Goal: Information Seeking & Learning: Learn about a topic

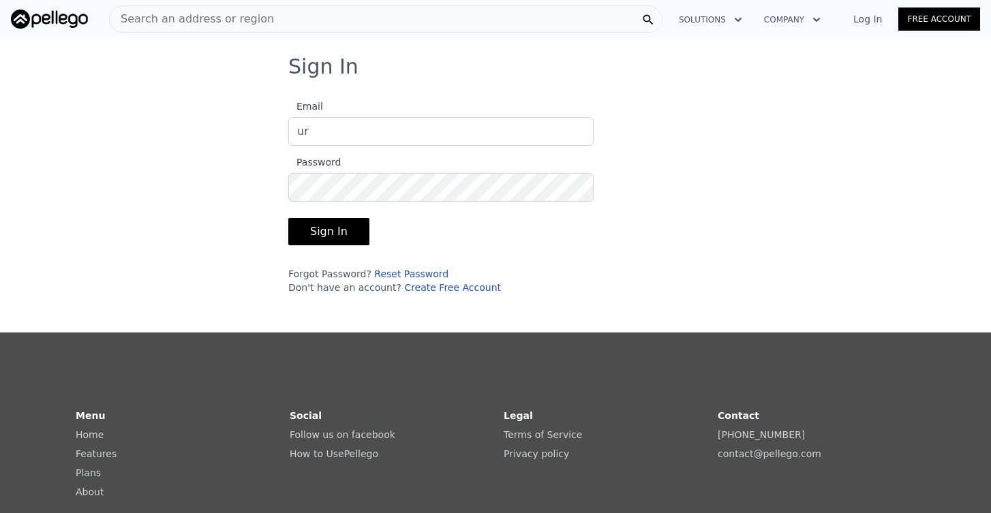
type input "[EMAIL_ADDRESS][DOMAIN_NAME]"
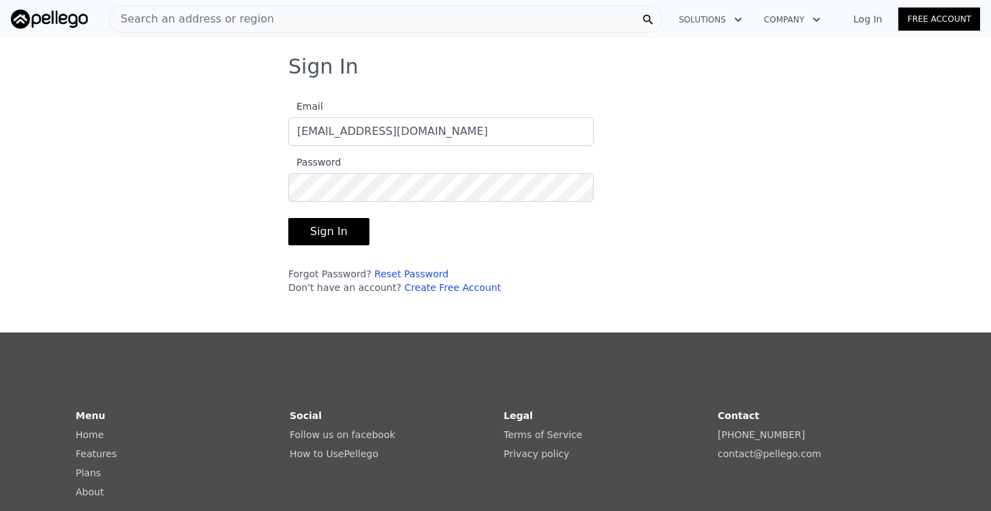
click at [343, 230] on button "Sign In" at bounding box center [328, 231] width 81 height 27
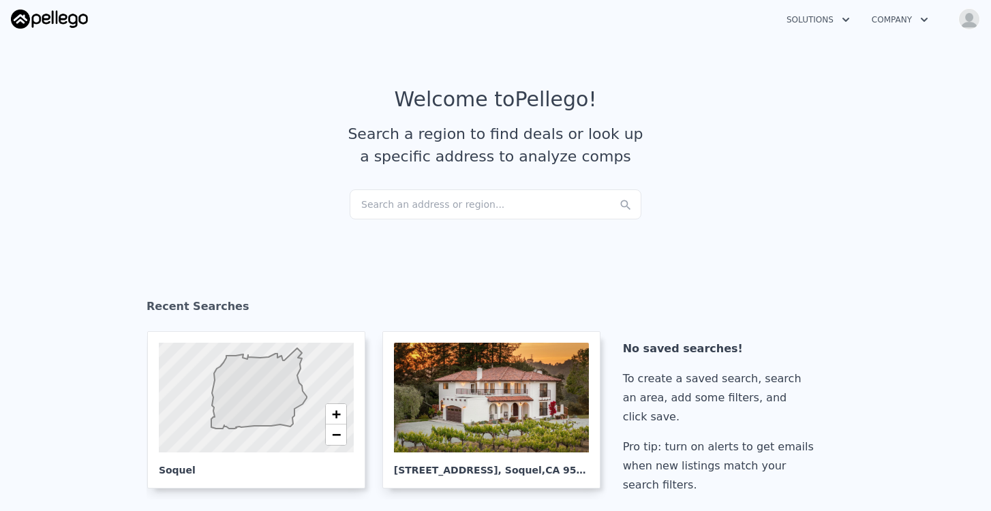
click at [405, 194] on div "Search an address or region..." at bounding box center [496, 205] width 292 height 30
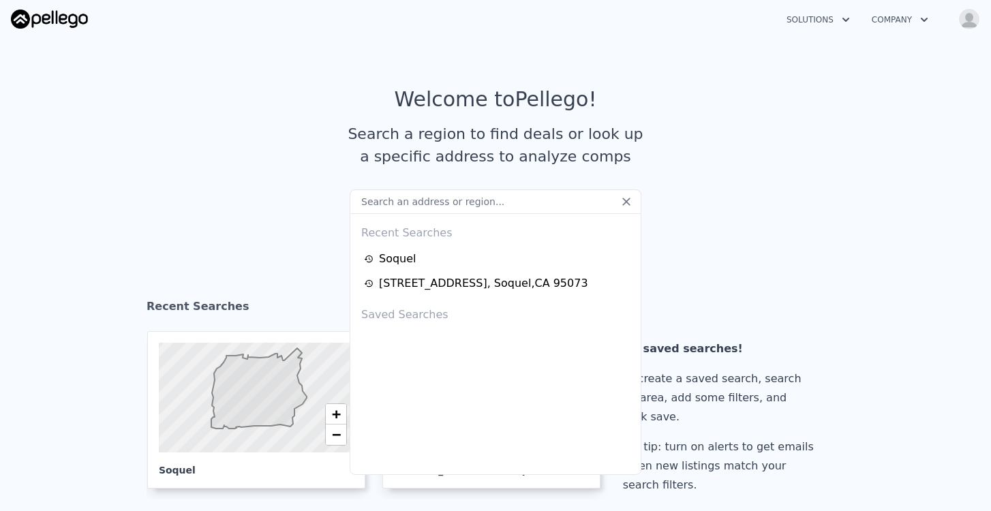
click at [404, 205] on input "text" at bounding box center [496, 202] width 292 height 25
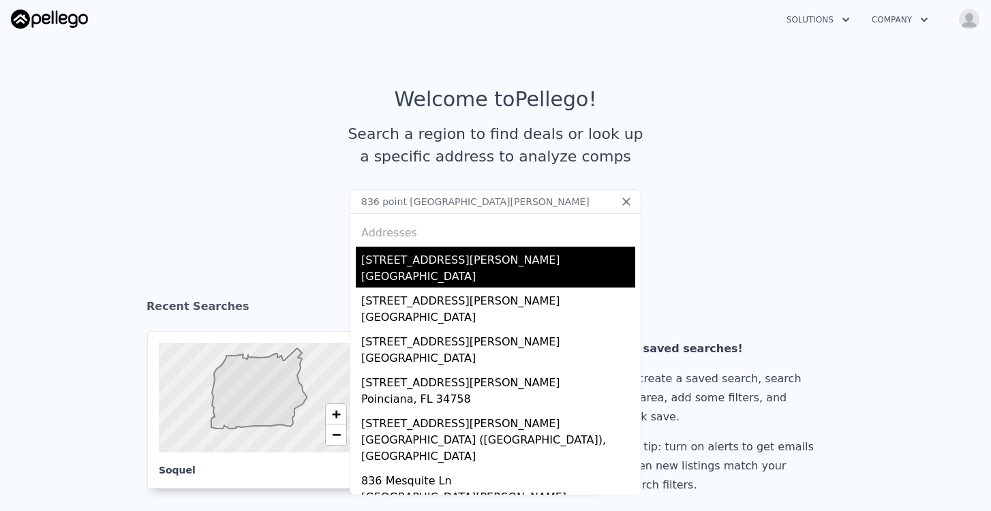
type input "836 point [GEOGRAPHIC_DATA][PERSON_NAME]"
click at [408, 271] on div "[GEOGRAPHIC_DATA]" at bounding box center [498, 278] width 274 height 19
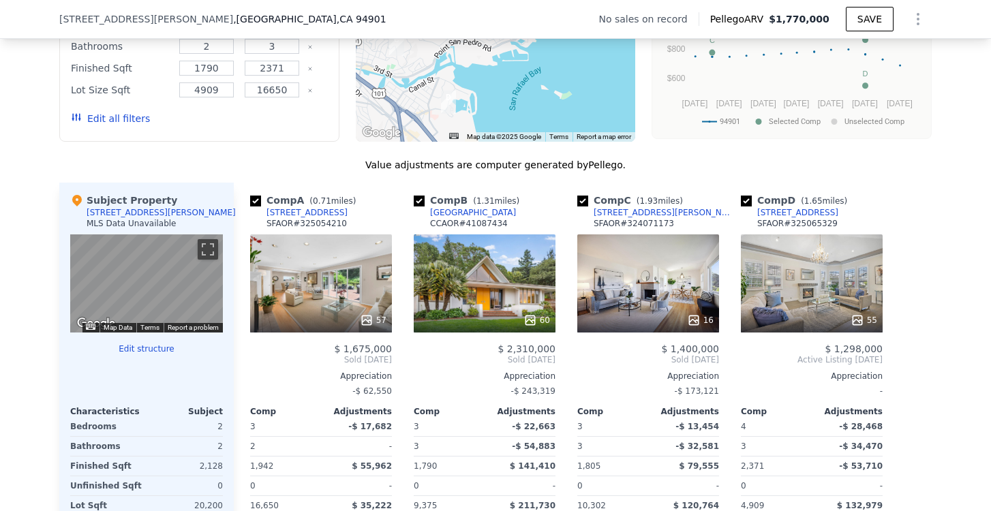
scroll to position [1183, 0]
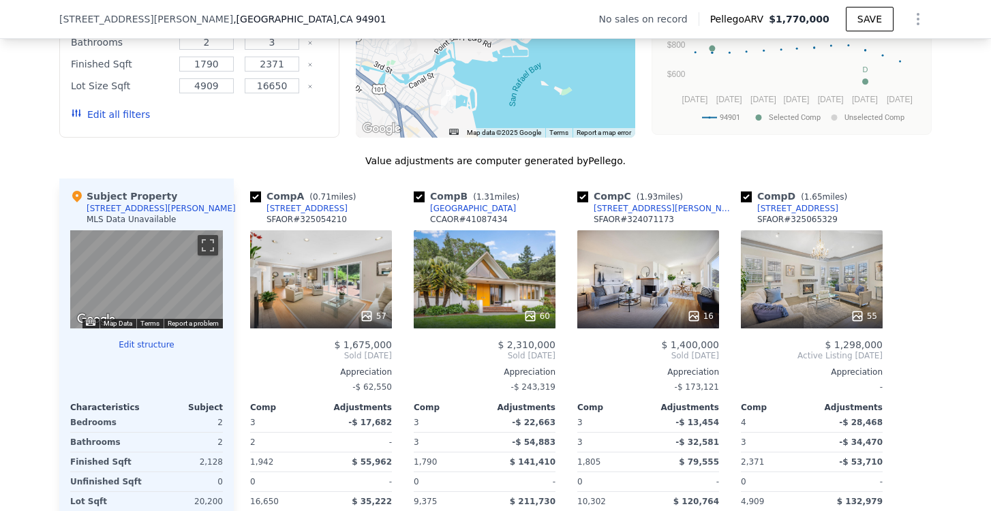
click at [419, 194] on input "checkbox" at bounding box center [419, 197] width 11 height 11
checkbox input "false"
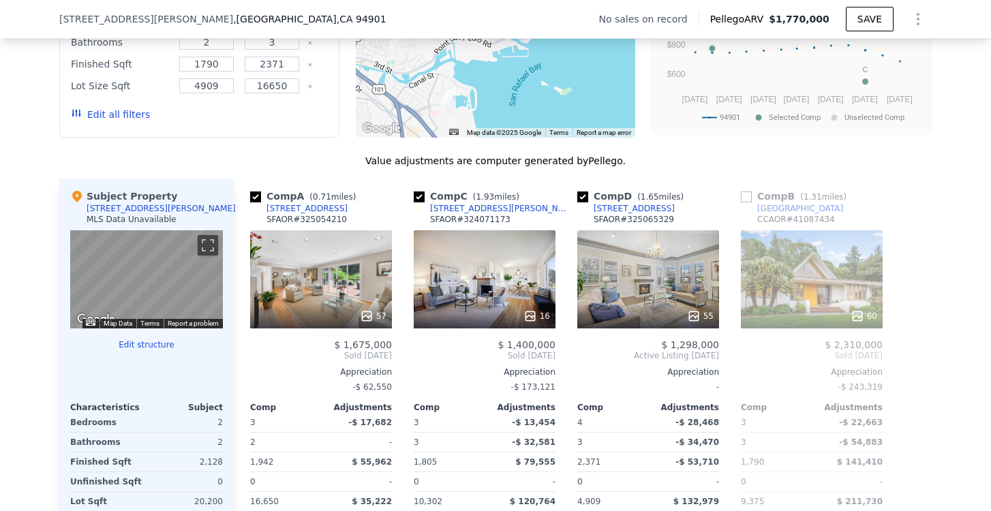
click at [584, 202] on input "checkbox" at bounding box center [582, 197] width 11 height 11
checkbox input "false"
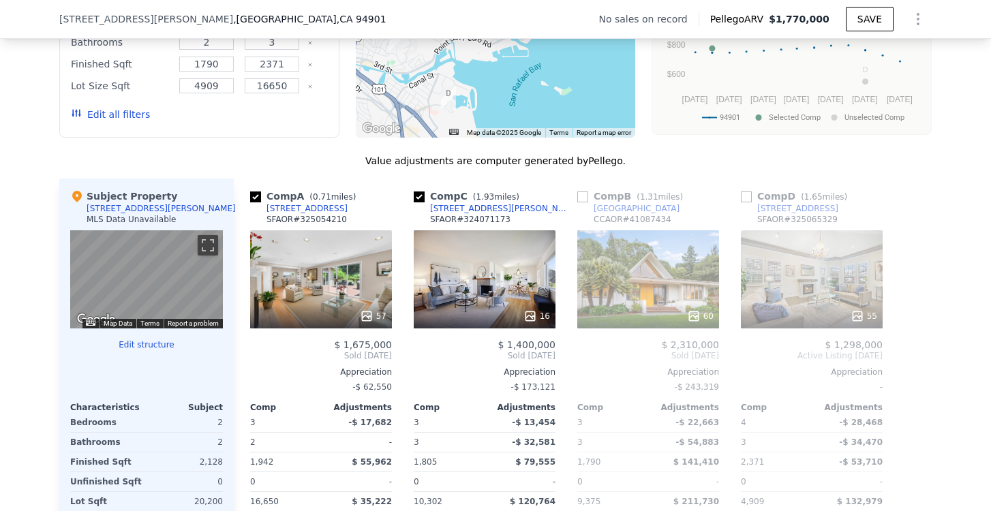
click at [418, 196] on input "checkbox" at bounding box center [419, 197] width 11 height 11
checkbox input "false"
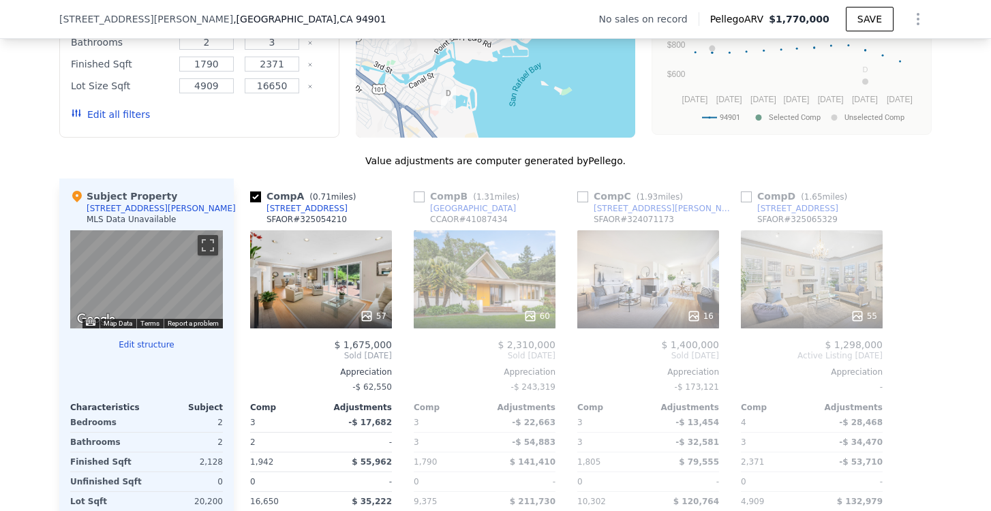
click at [254, 195] on input "checkbox" at bounding box center [255, 197] width 11 height 11
click at [256, 198] on input "checkbox" at bounding box center [255, 197] width 11 height 11
checkbox input "true"
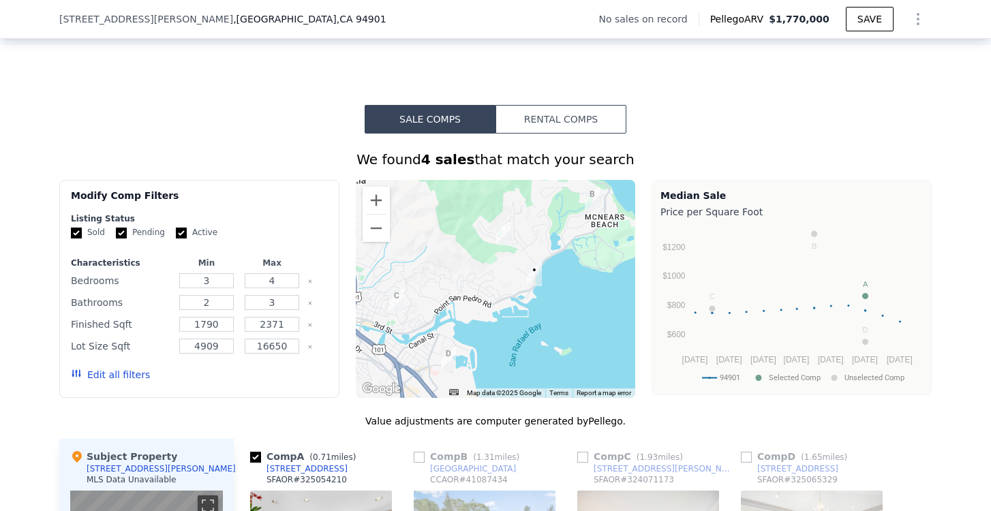
scroll to position [943, 0]
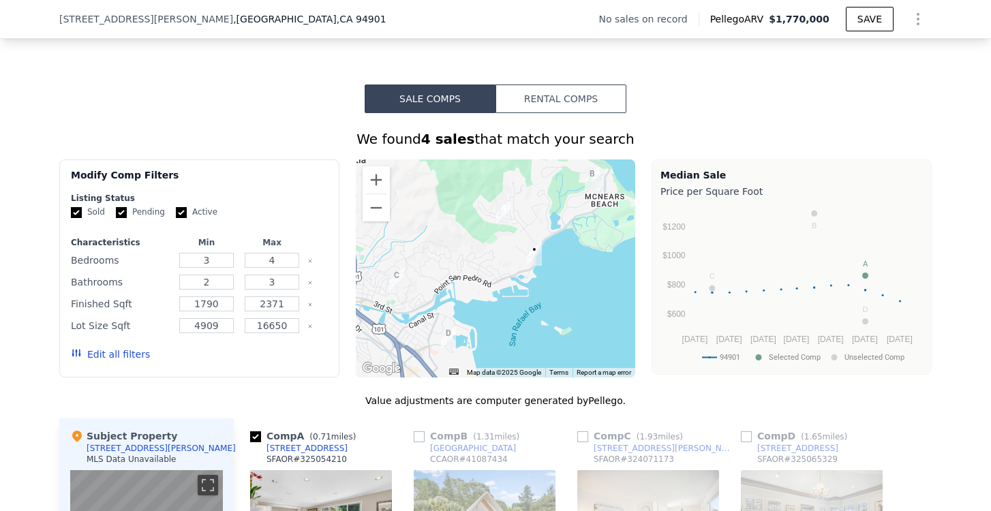
click at [121, 215] on input "Pending" at bounding box center [121, 212] width 11 height 11
checkbox input "false"
click at [177, 217] on input "Active" at bounding box center [181, 212] width 11 height 11
checkbox input "false"
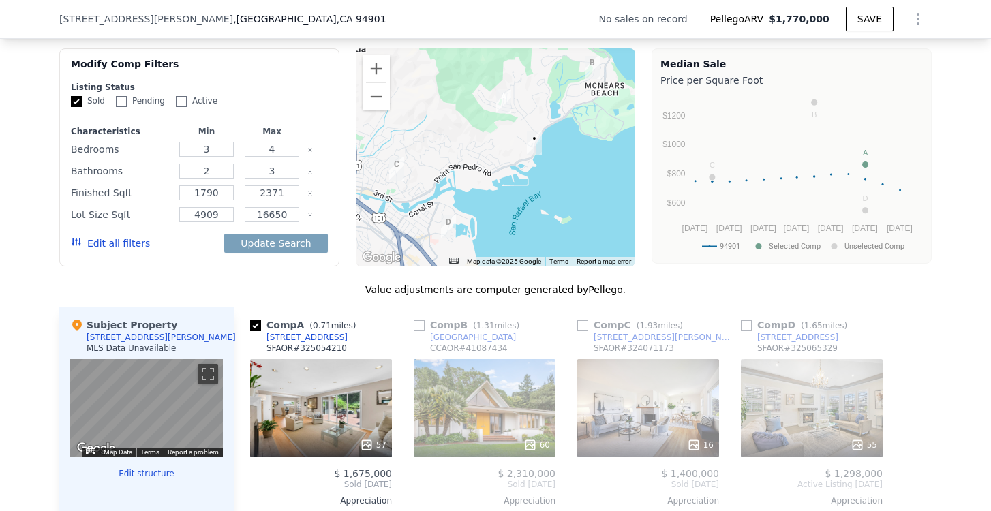
scroll to position [1061, 0]
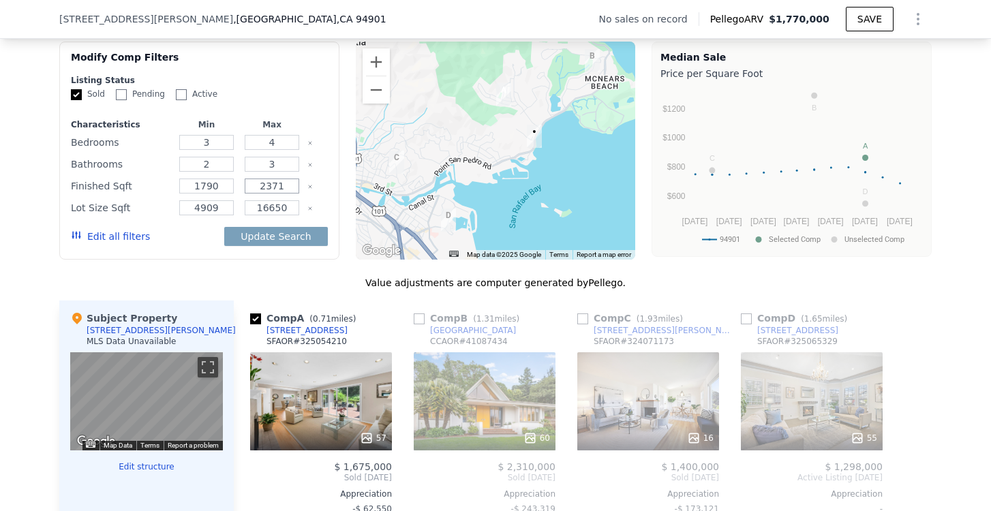
click at [290, 187] on input "2371" at bounding box center [272, 186] width 54 height 15
type input "3000"
click at [291, 211] on input "16650" at bounding box center [272, 207] width 54 height 15
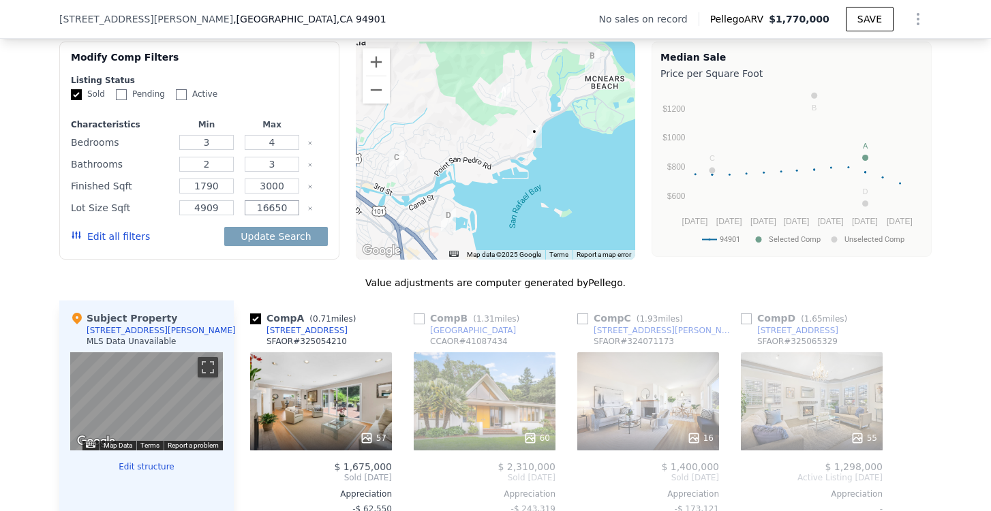
click at [291, 211] on input "16650" at bounding box center [272, 207] width 54 height 15
type input "30000"
click at [289, 237] on button "Update Search" at bounding box center [275, 236] width 103 height 19
checkbox input "false"
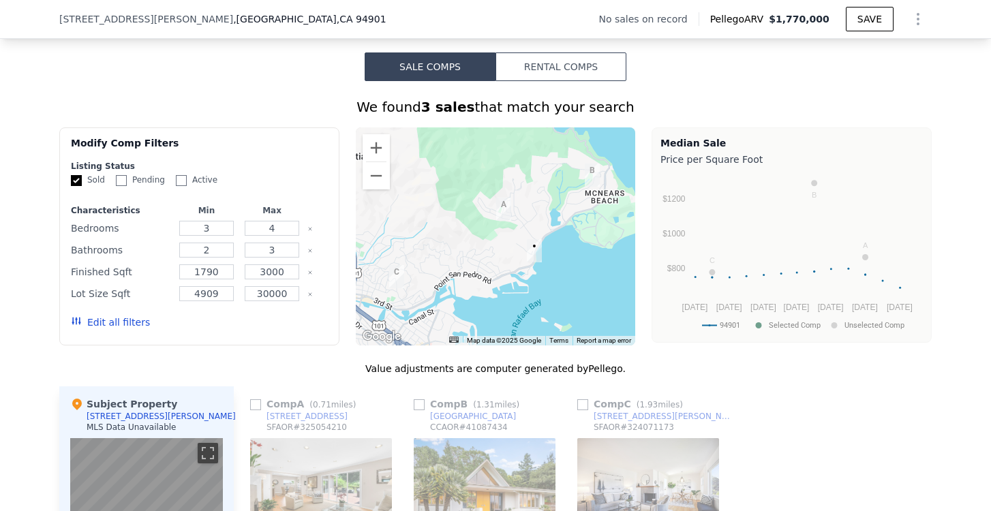
scroll to position [980, 0]
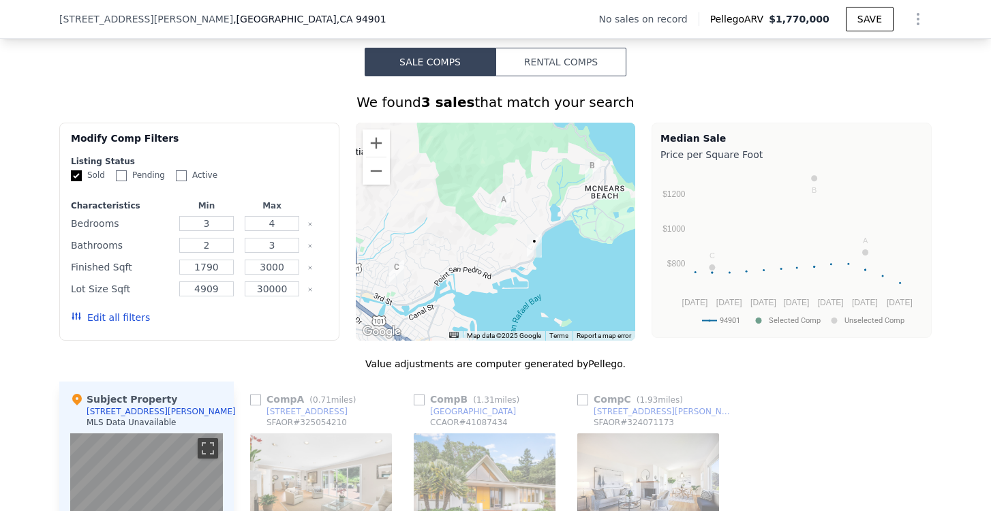
click at [112, 318] on button "Edit all filters" at bounding box center [110, 318] width 79 height 14
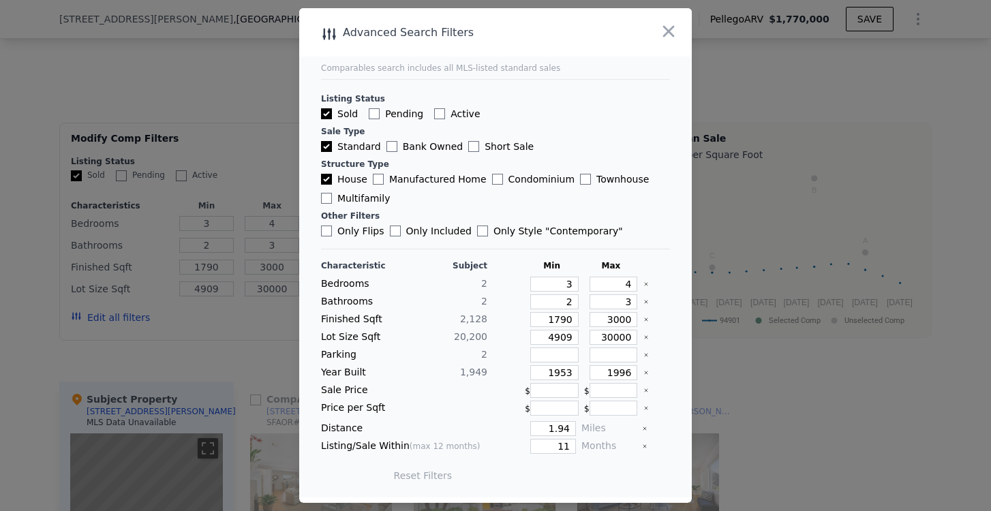
click at [644, 375] on icon "Clear" at bounding box center [646, 372] width 5 height 5
click at [570, 428] on input "1.94" at bounding box center [553, 428] width 46 height 15
type input "1"
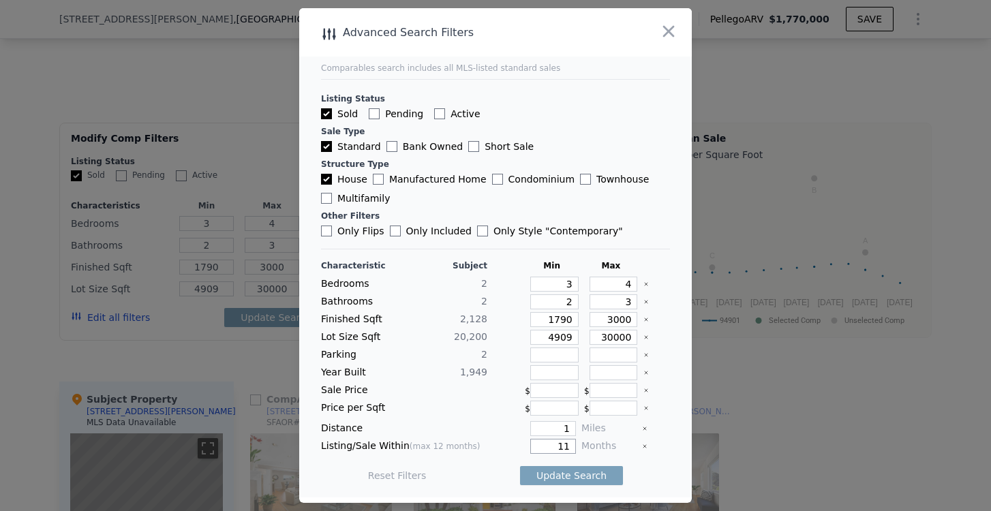
click at [568, 447] on input "11" at bounding box center [553, 446] width 46 height 15
type input "6"
click at [588, 479] on button "Update Search" at bounding box center [571, 475] width 103 height 19
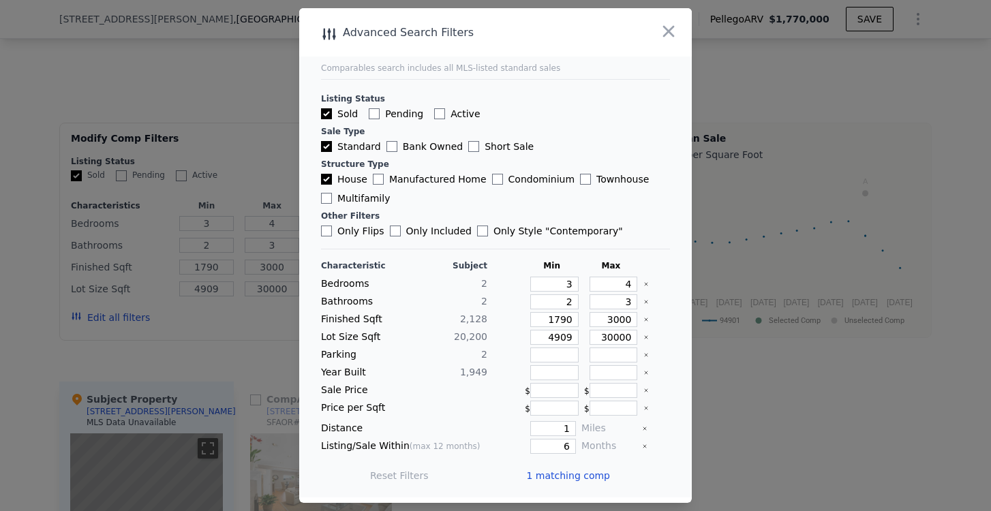
click at [588, 479] on span "1 matching comp" at bounding box center [568, 476] width 84 height 14
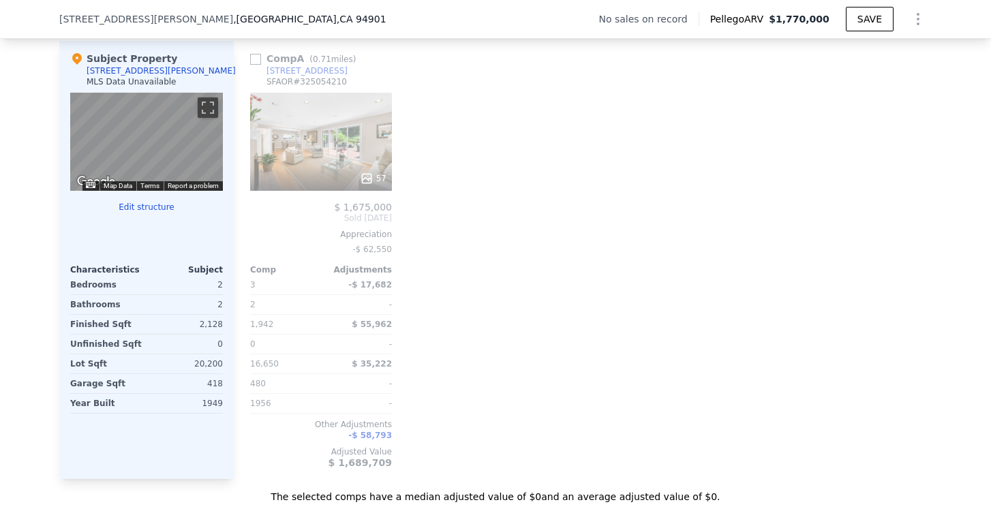
scroll to position [1004, 0]
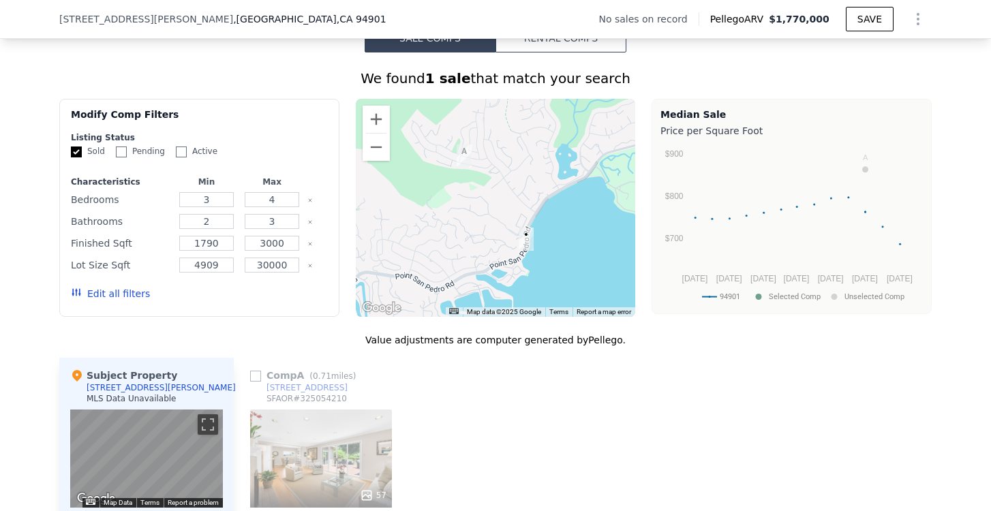
click at [136, 294] on button "Edit all filters" at bounding box center [110, 294] width 79 height 14
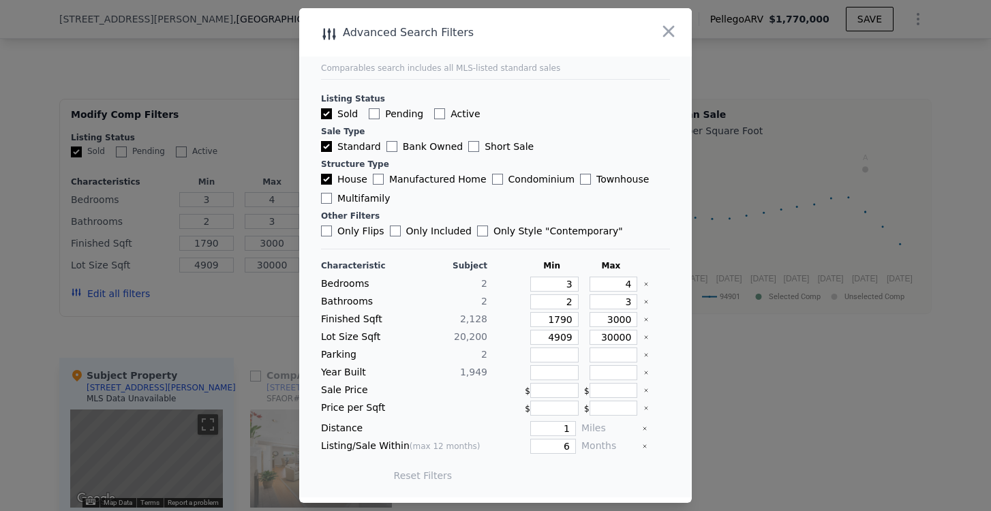
click at [326, 147] on input "Standard" at bounding box center [326, 146] width 11 height 11
checkbox input "false"
click at [325, 178] on input "House" at bounding box center [326, 179] width 11 height 11
checkbox input "false"
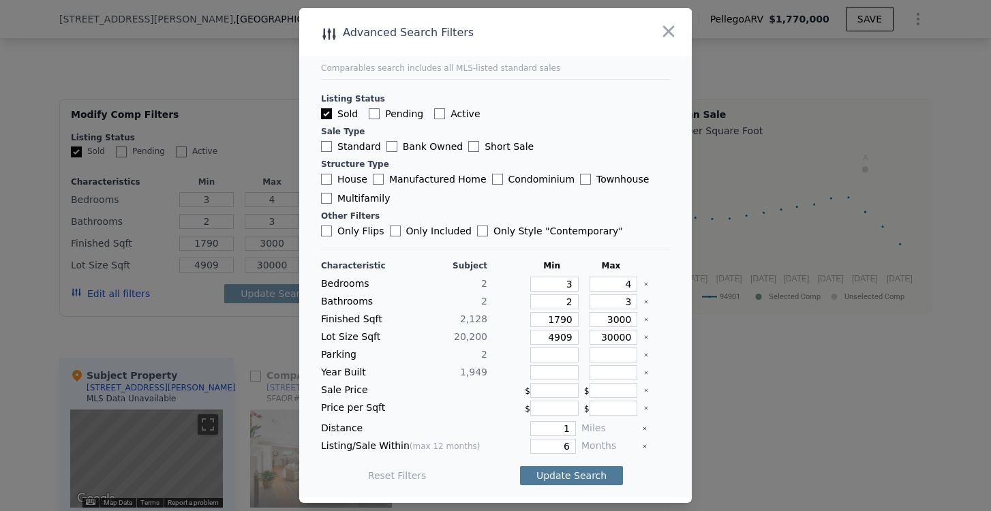
click at [582, 480] on button "Update Search" at bounding box center [571, 475] width 103 height 19
click at [582, 480] on span "1 matching comp" at bounding box center [568, 476] width 84 height 14
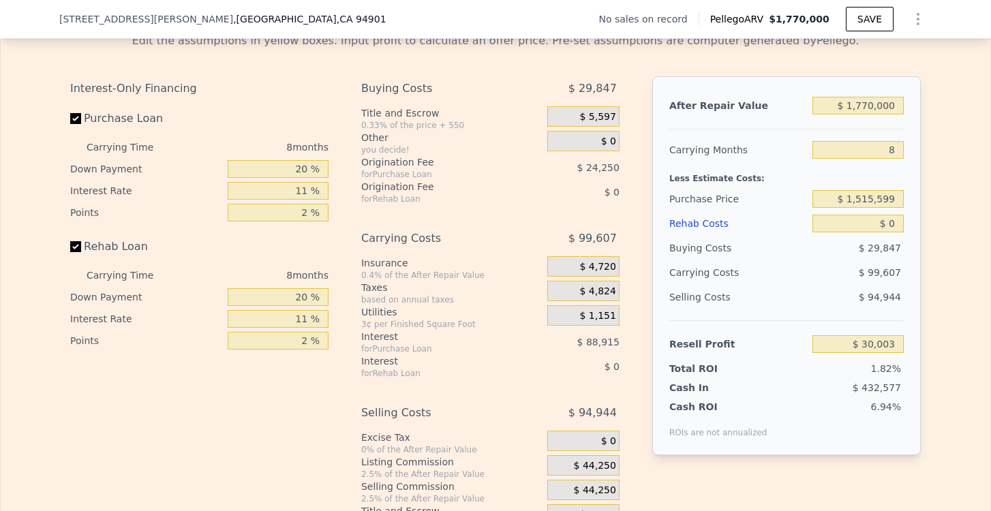
scroll to position [1789, 0]
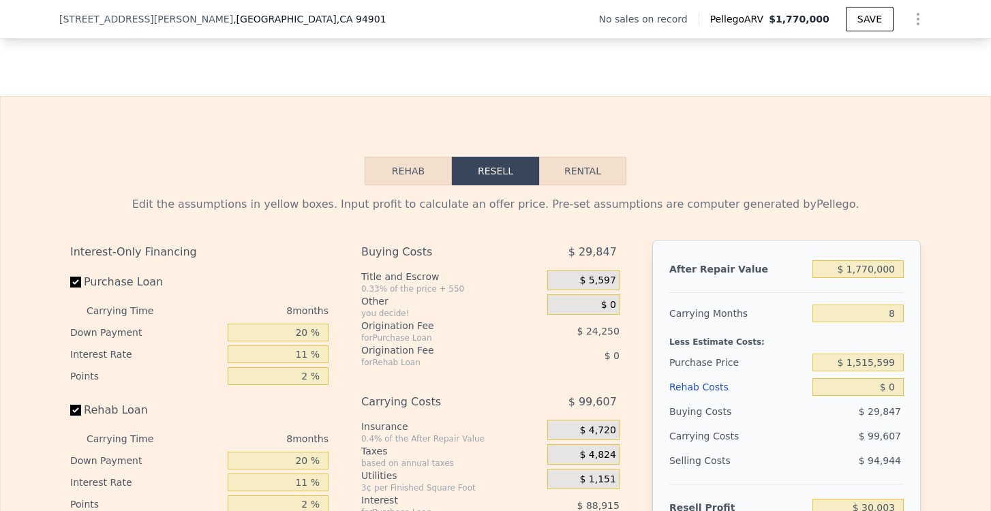
click at [420, 178] on button "Rehab" at bounding box center [408, 171] width 87 height 29
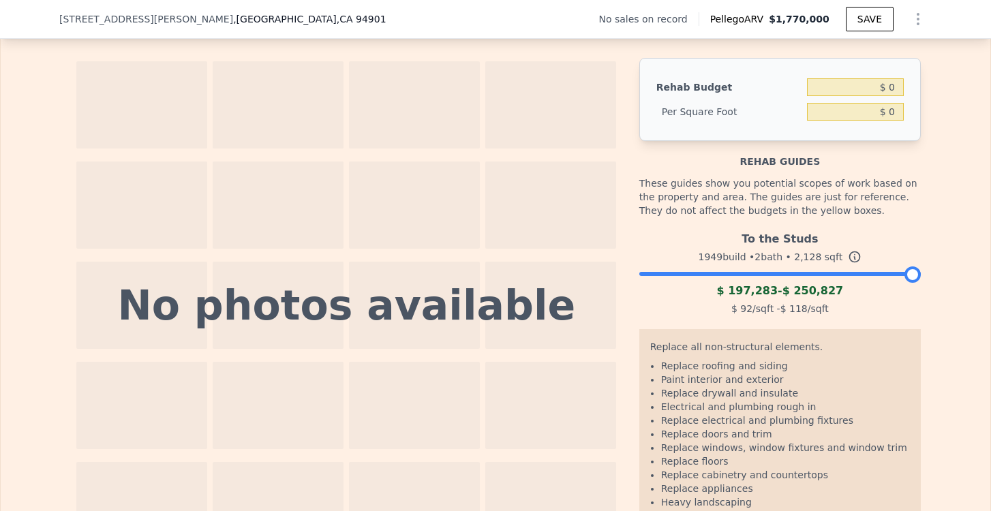
scroll to position [1901, 0]
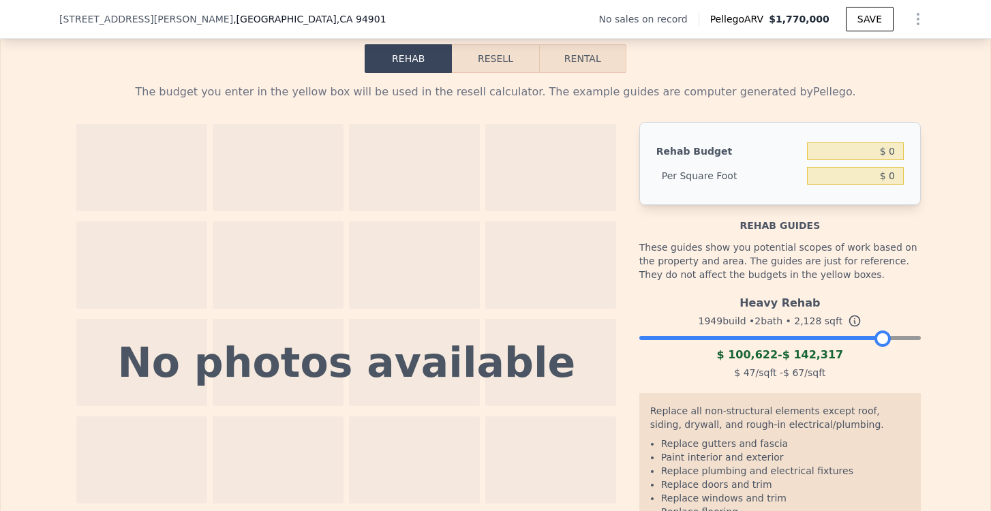
drag, startPoint x: 912, startPoint y: 335, endPoint x: 883, endPoint y: 334, distance: 29.3
click at [883, 334] on div at bounding box center [883, 339] width 16 height 16
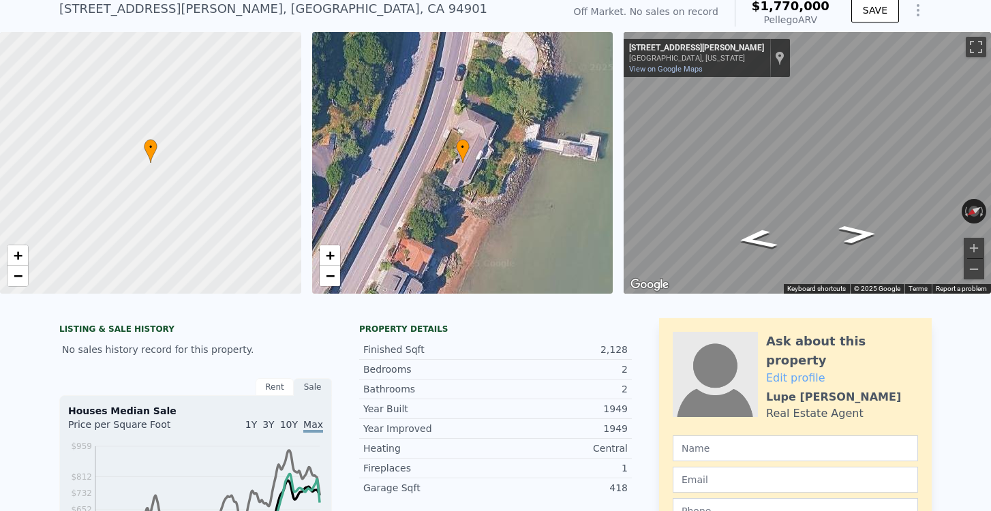
scroll to position [0, 0]
